Goal: Task Accomplishment & Management: Manage account settings

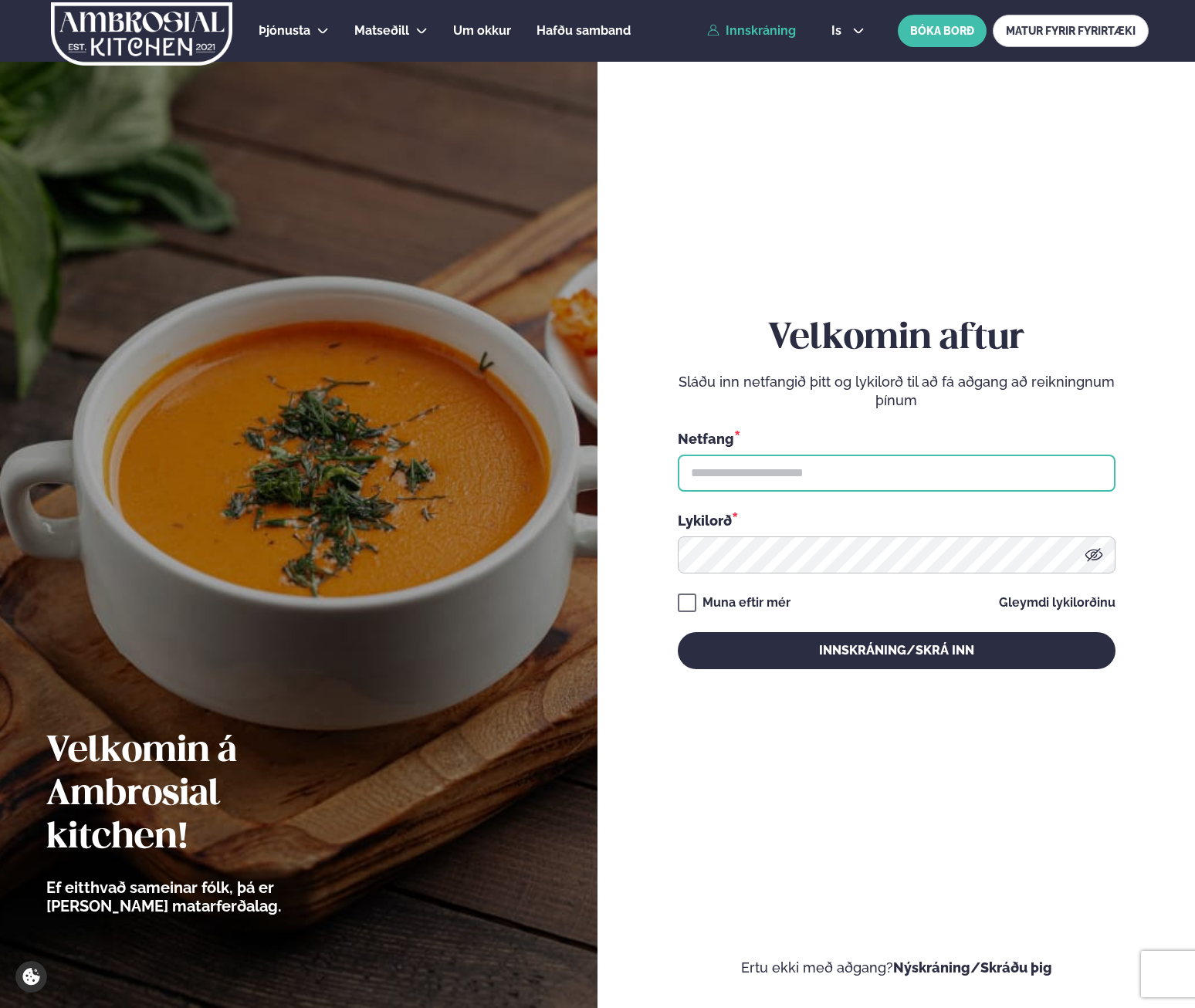
type input "**********"
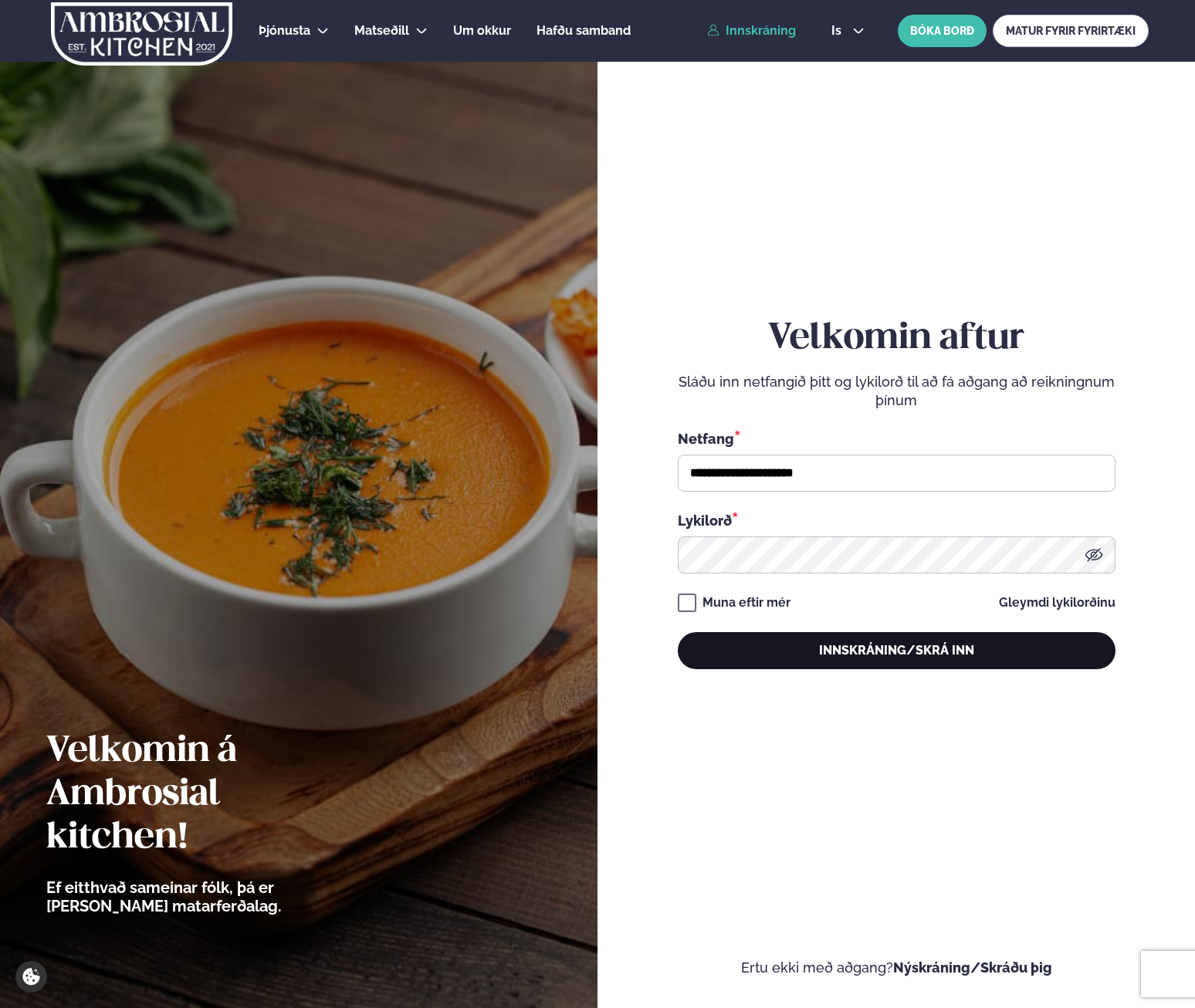
click at [885, 660] on button "Innskráning/Skrá inn" at bounding box center [895, 651] width 437 height 37
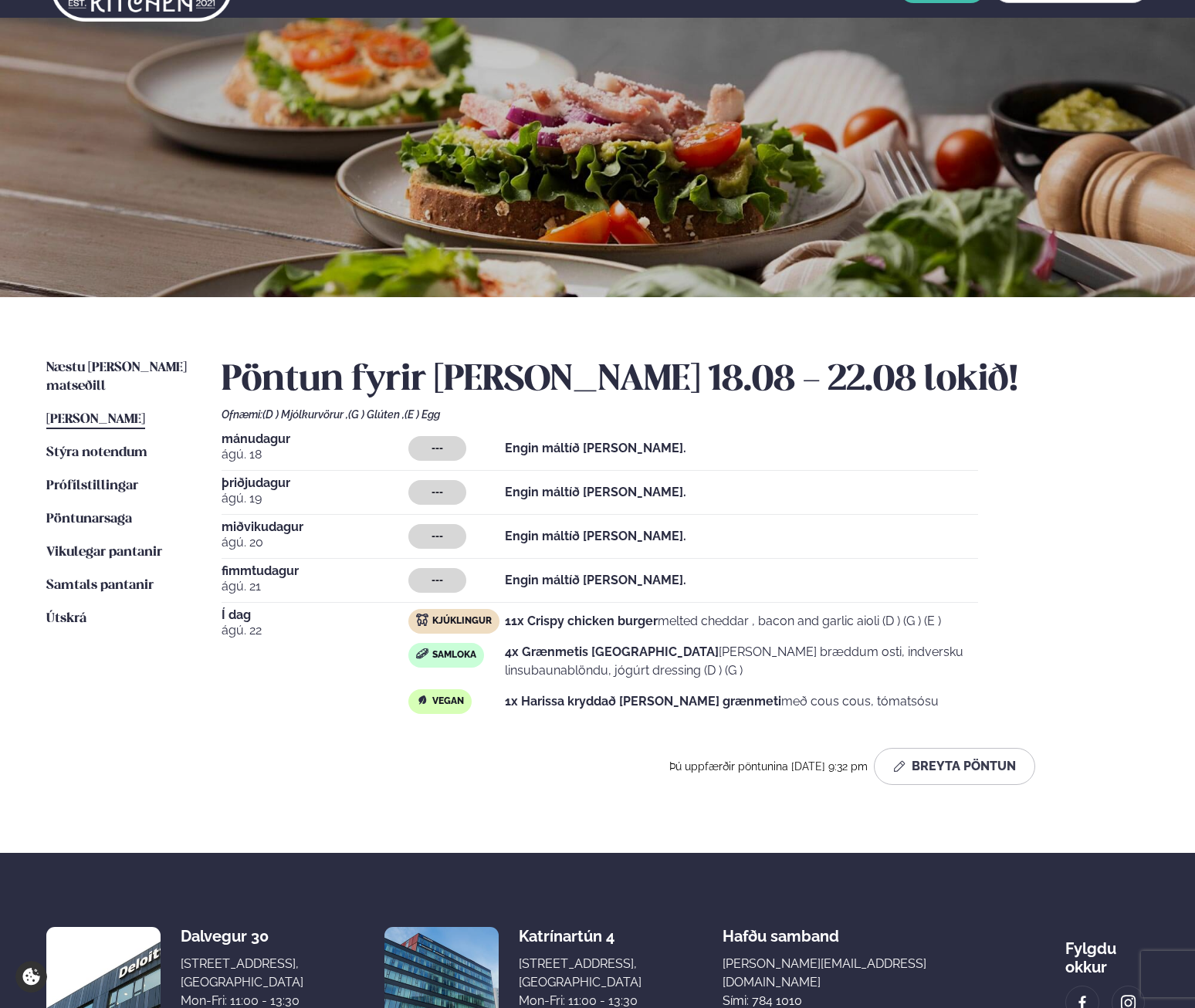
scroll to position [77, 0]
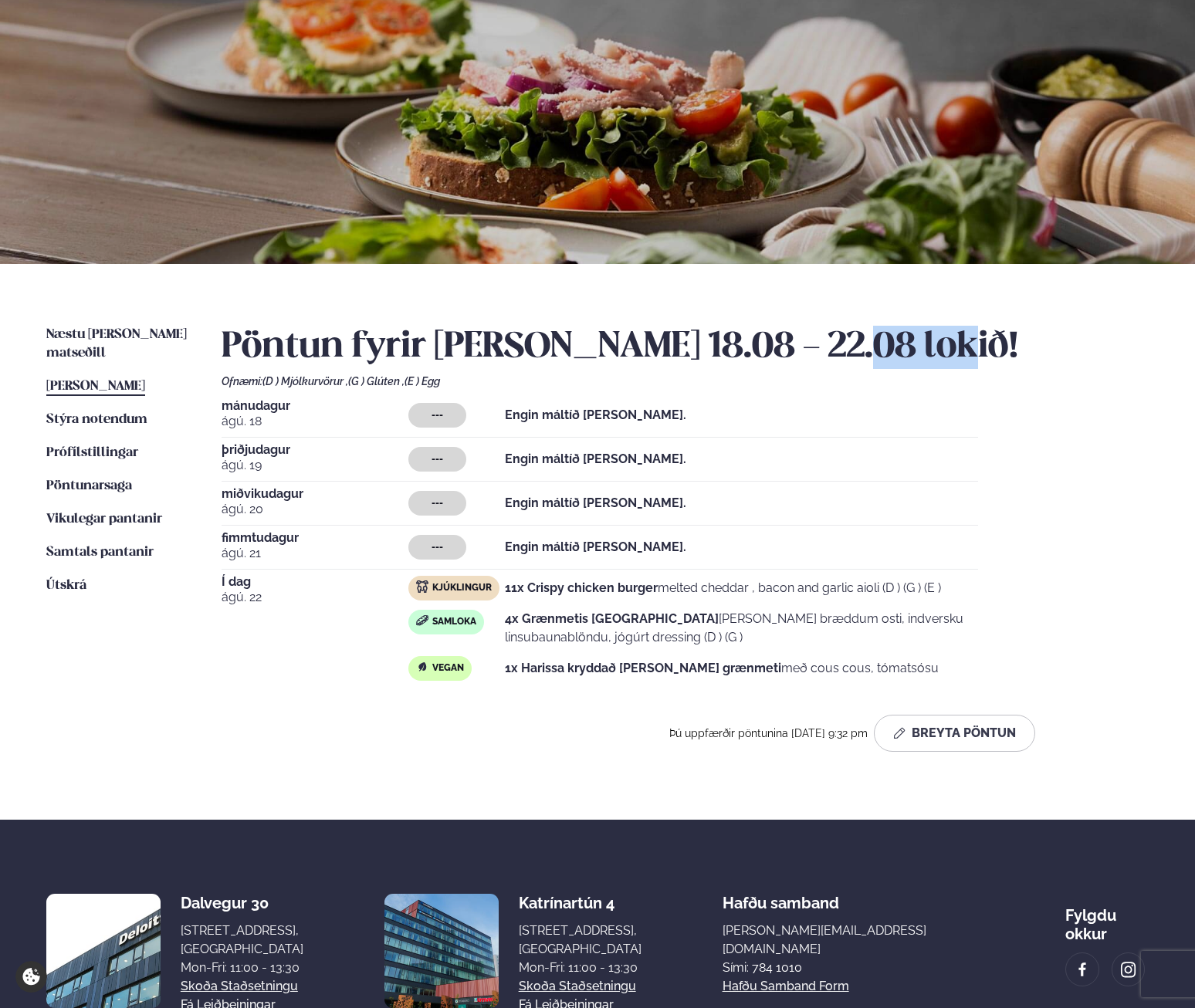
drag, startPoint x: 834, startPoint y: 346, endPoint x: 1035, endPoint y: 345, distance: 201.0
click at [1035, 345] on h2 "Pöntun fyrir [PERSON_NAME] 18.08 - 22.08 lokið!" at bounding box center [685, 348] width 927 height 43
click at [1070, 477] on div "[DATE] --- Engin máltíð [PERSON_NAME]. [DATE] --- Engin máltíð [PERSON_NAME]. […" at bounding box center [685, 543] width 927 height 287
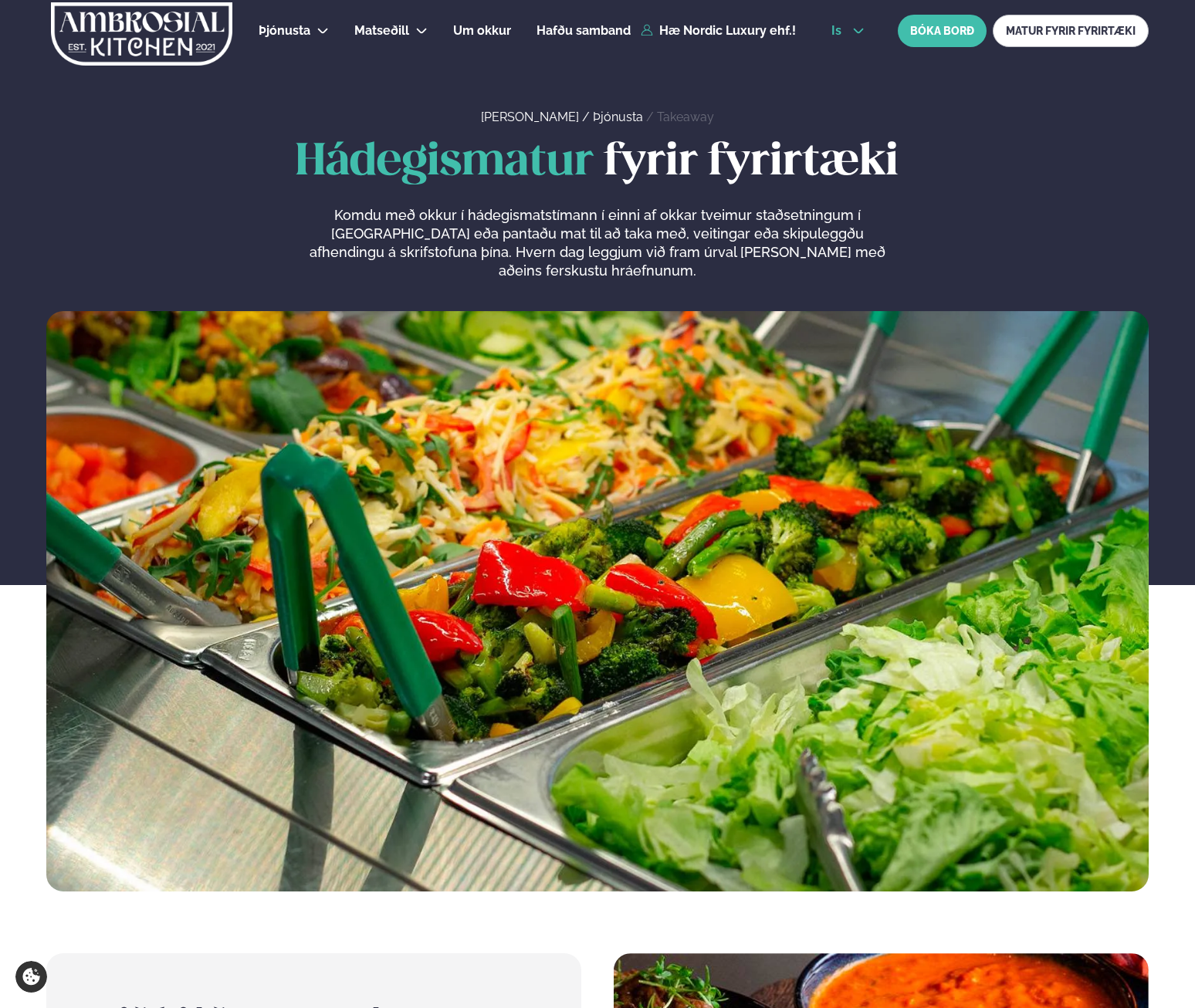
click at [838, 29] on span "is" at bounding box center [838, 31] width 15 height 12
click at [845, 57] on link "en" at bounding box center [847, 59] width 58 height 31
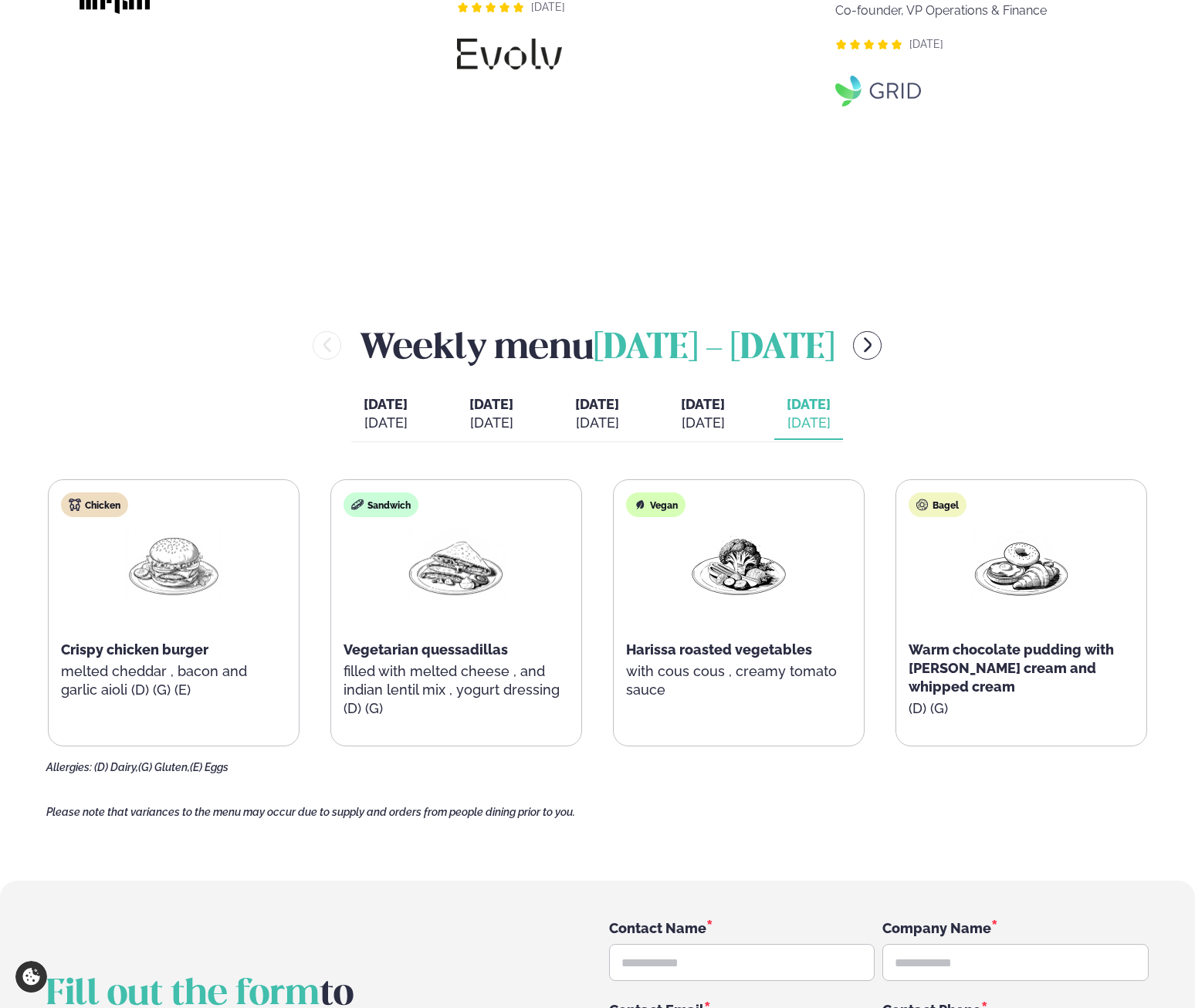
scroll to position [1775, 0]
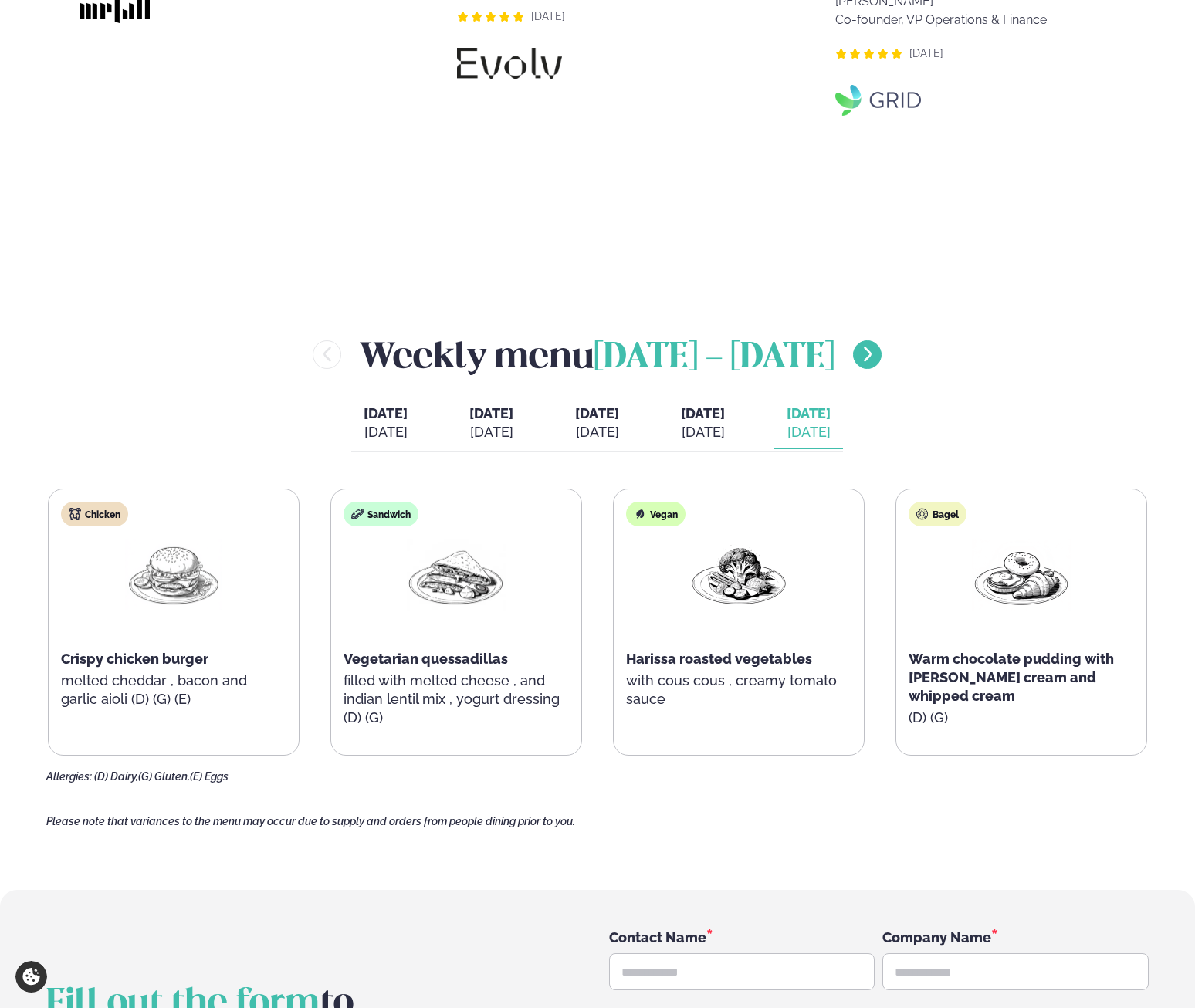
click at [875, 361] on icon "menu-btn-right" at bounding box center [868, 355] width 19 height 19
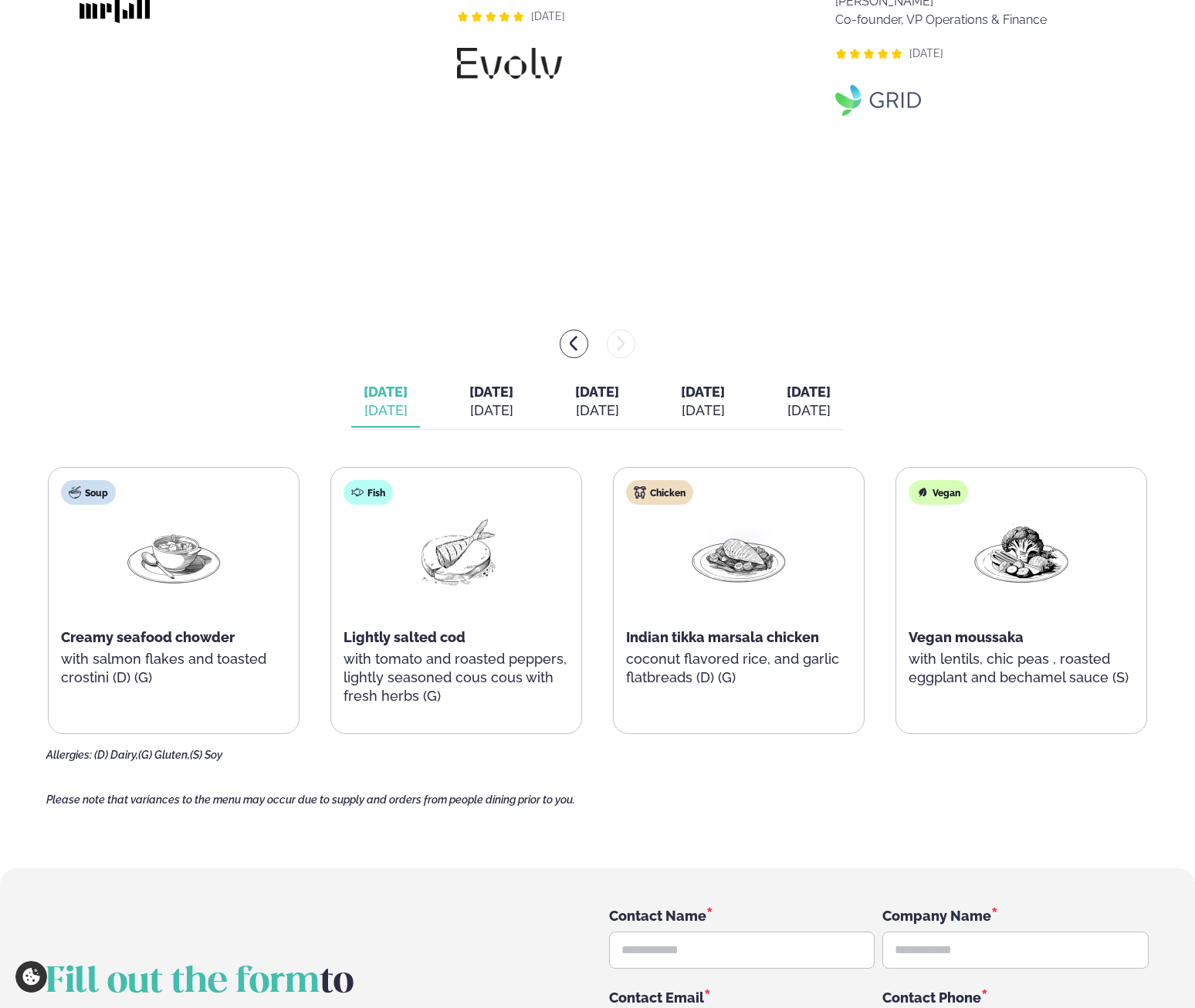
click at [824, 410] on div "Aug 29" at bounding box center [808, 411] width 44 height 19
